Goal: Download file/media

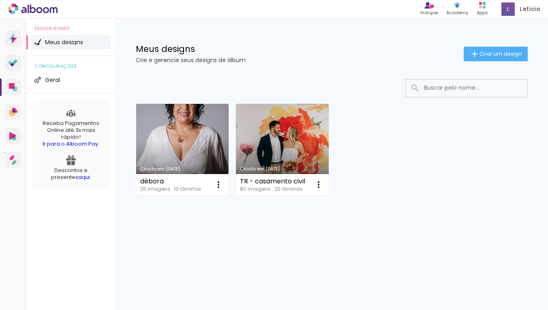
click at [181, 139] on link "Criado em [DATE]" at bounding box center [182, 150] width 92 height 92
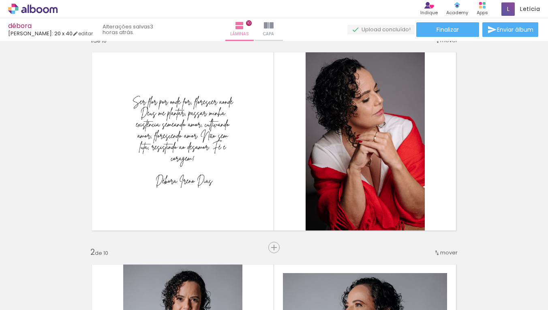
scroll to position [26, 0]
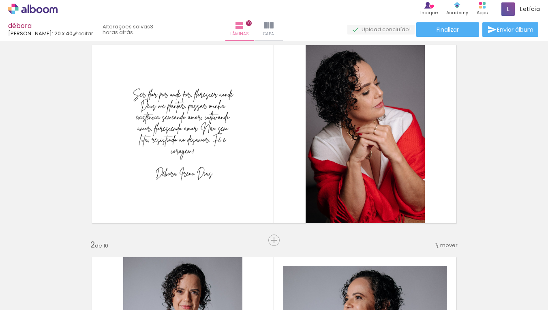
click at [93, 284] on div at bounding box center [81, 282] width 24 height 36
click at [24, 301] on span "Adicionar Fotos" at bounding box center [29, 298] width 24 height 9
click at [0, 0] on input "file" at bounding box center [0, 0] width 0 height 0
click at [38, 297] on span "Adicionar Fotos" at bounding box center [29, 298] width 24 height 9
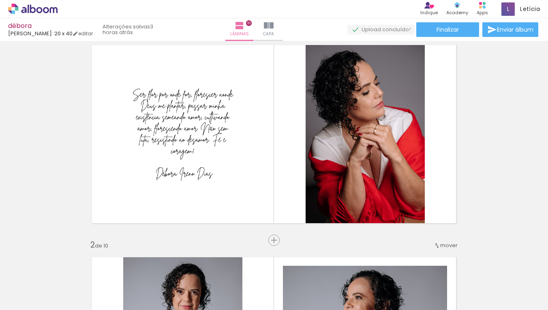
click at [0, 0] on input "file" at bounding box center [0, 0] width 0 height 0
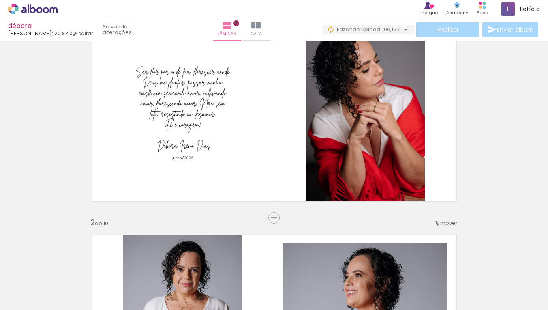
scroll to position [60, 0]
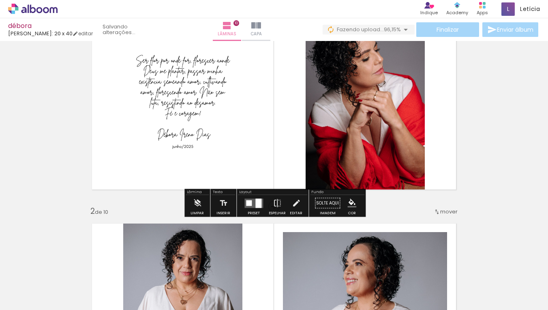
click at [253, 199] on quentale-layouter at bounding box center [253, 202] width 19 height 9
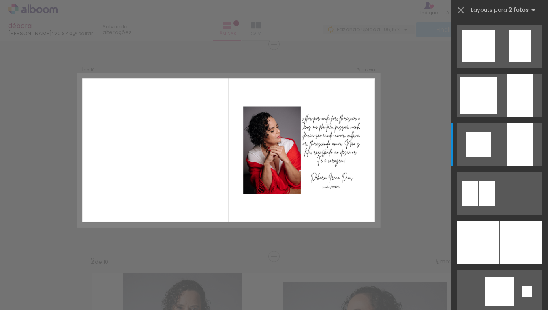
scroll to position [0, 0]
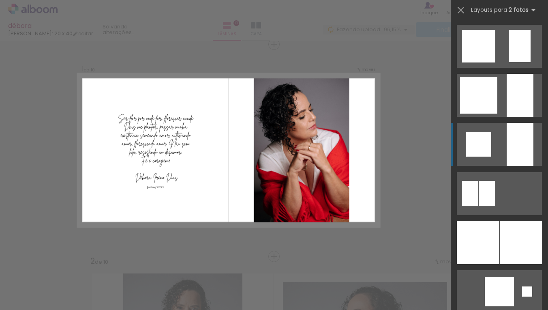
click at [516, 117] on div at bounding box center [519, 95] width 27 height 43
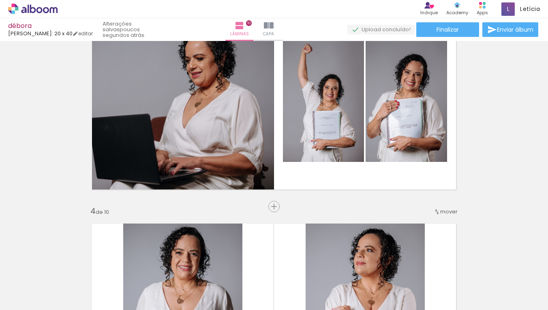
scroll to position [467, 0]
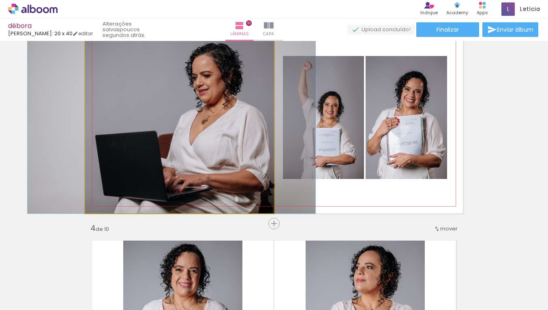
drag, startPoint x: 204, startPoint y: 155, endPoint x: 211, endPoint y: 155, distance: 6.9
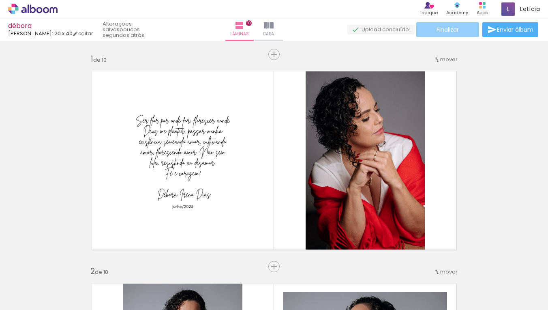
scroll to position [0, 0]
click at [453, 30] on span "Finalizar" at bounding box center [447, 30] width 22 height 6
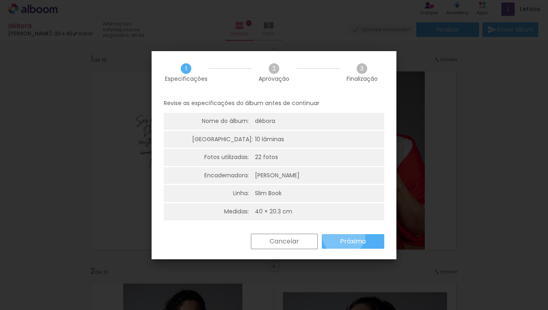
click at [344, 234] on paper-button "Próximo" at bounding box center [353, 241] width 62 height 15
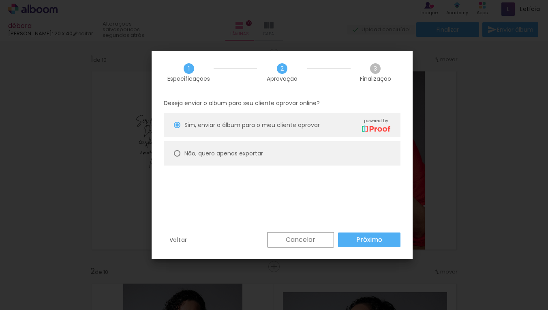
click at [0, 0] on slot "Não, quero apenas exportar" at bounding box center [0, 0] width 0 height 0
type paper-radio-button "on"
click at [0, 0] on slot "Próximo" at bounding box center [0, 0] width 0 height 0
type input "Alta, 300 DPI"
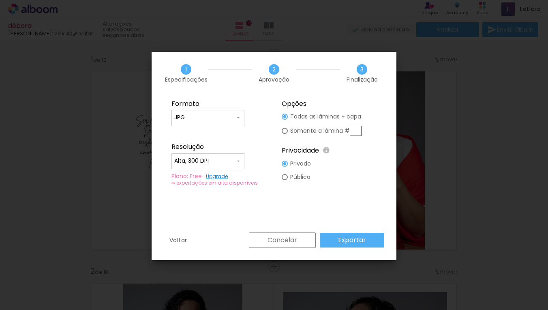
click at [227, 118] on input "JPG" at bounding box center [204, 117] width 61 height 8
click at [227, 118] on paper-item "JPG" at bounding box center [207, 116] width 73 height 16
click at [0, 0] on slot "Exportar" at bounding box center [0, 0] width 0 height 0
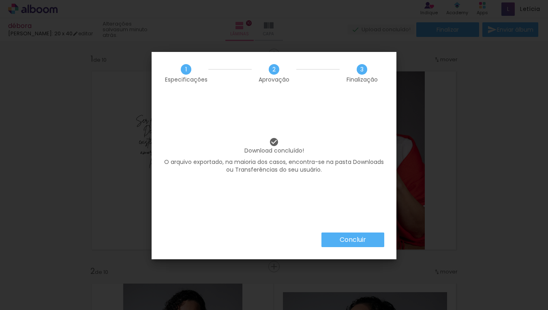
click at [0, 0] on slot "Concluir" at bounding box center [0, 0] width 0 height 0
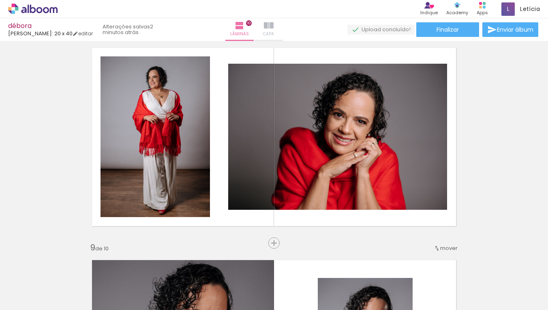
scroll to position [1455, 0]
